Goal: Information Seeking & Learning: Learn about a topic

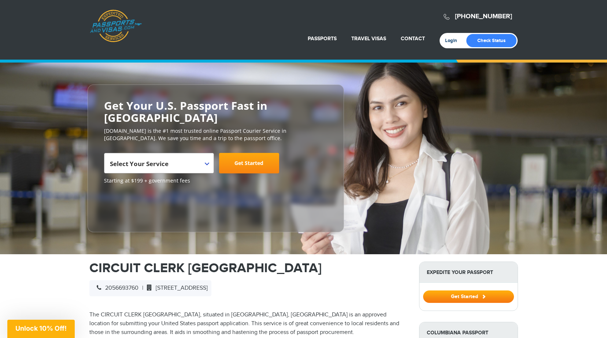
click at [445, 43] on link "Login" at bounding box center [453, 41] width 17 height 6
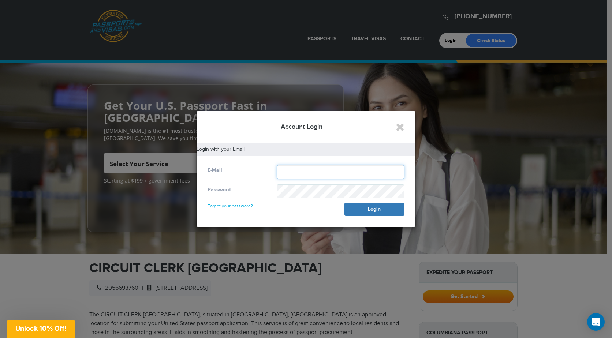
click at [287, 167] on input "text" at bounding box center [341, 172] width 128 height 14
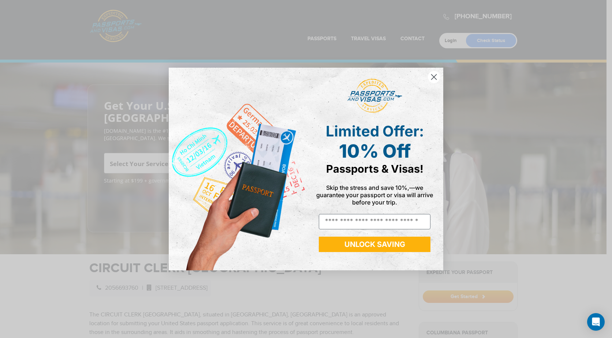
click at [435, 74] on circle "Close dialog" at bounding box center [434, 77] width 12 height 12
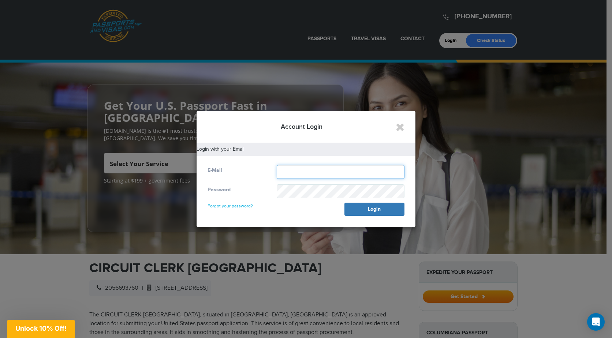
click at [291, 175] on input "text" at bounding box center [341, 172] width 128 height 14
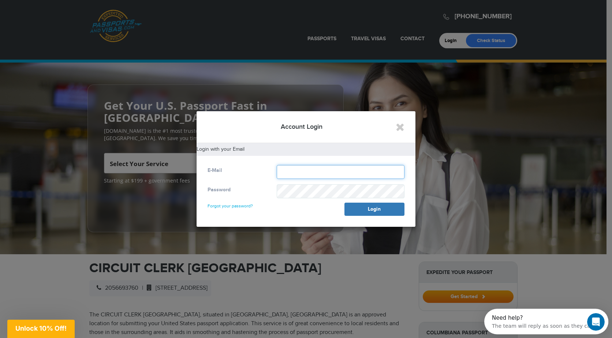
type input "**********"
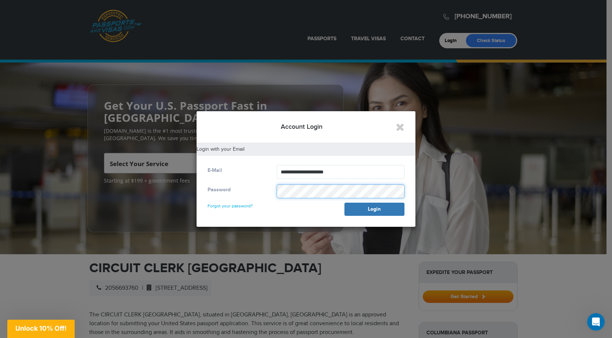
click at [344, 203] on button "Login" at bounding box center [374, 209] width 60 height 13
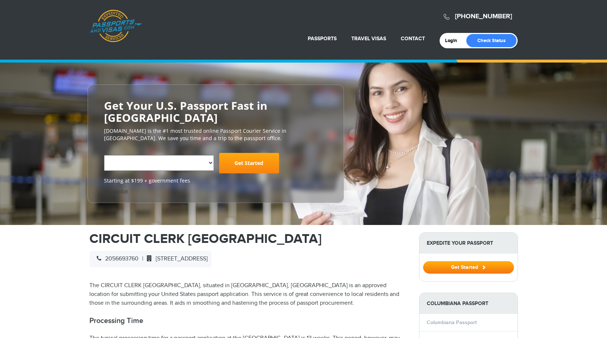
select select "**********"
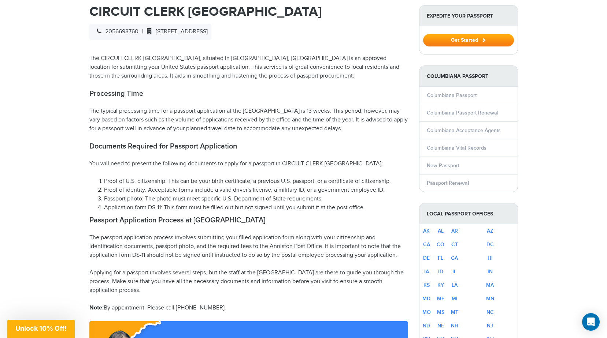
scroll to position [260, 0]
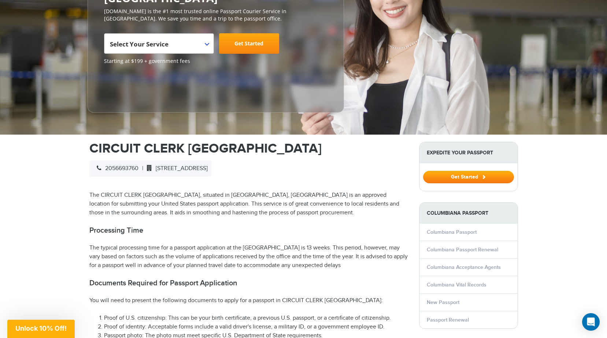
scroll to position [0, 0]
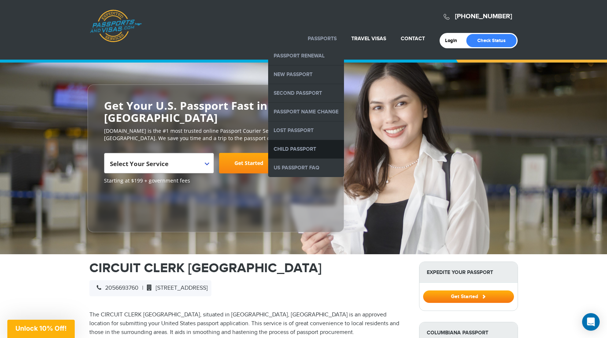
click at [318, 145] on link "Child Passport" at bounding box center [306, 149] width 76 height 18
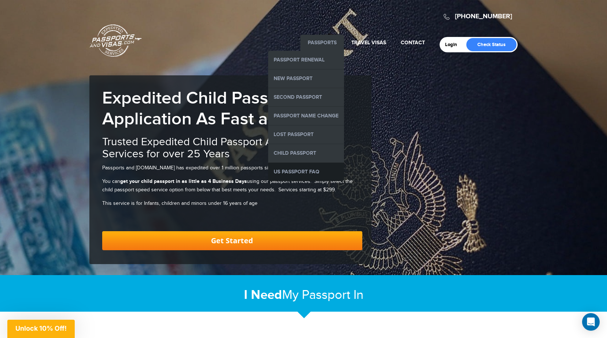
click at [325, 173] on link "US Passport FAQ" at bounding box center [306, 172] width 76 height 18
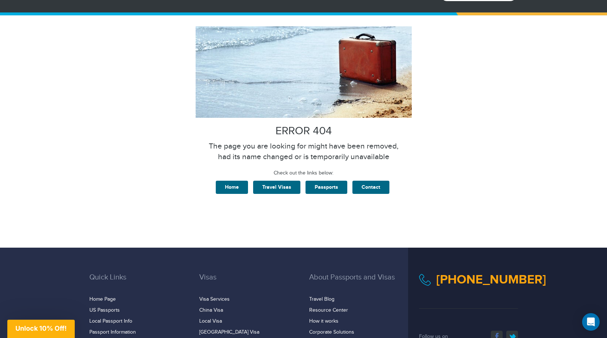
scroll to position [48, 0]
